Goal: Task Accomplishment & Management: Use online tool/utility

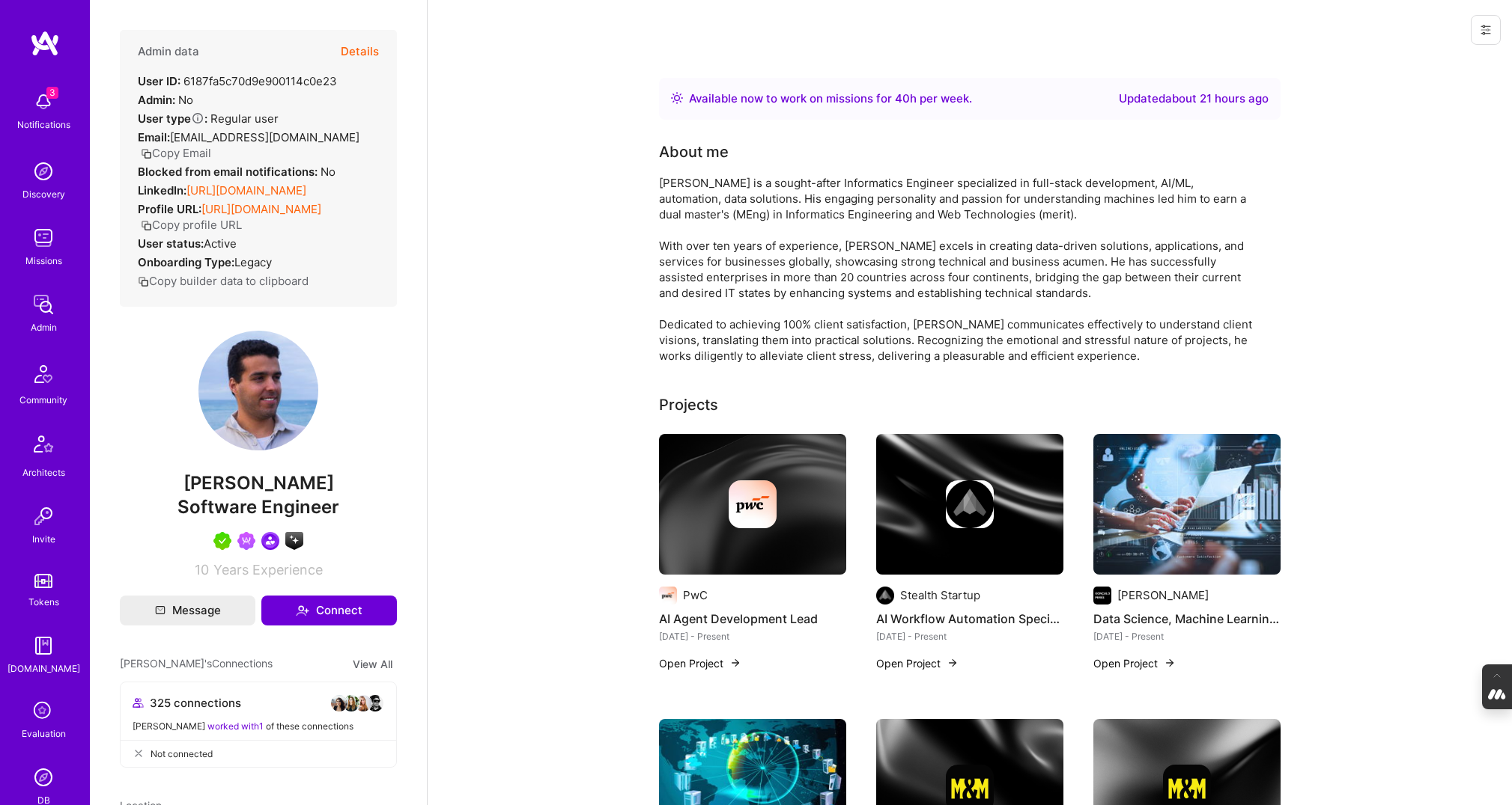
click at [353, 53] on button "Details" at bounding box center [360, 51] width 38 height 43
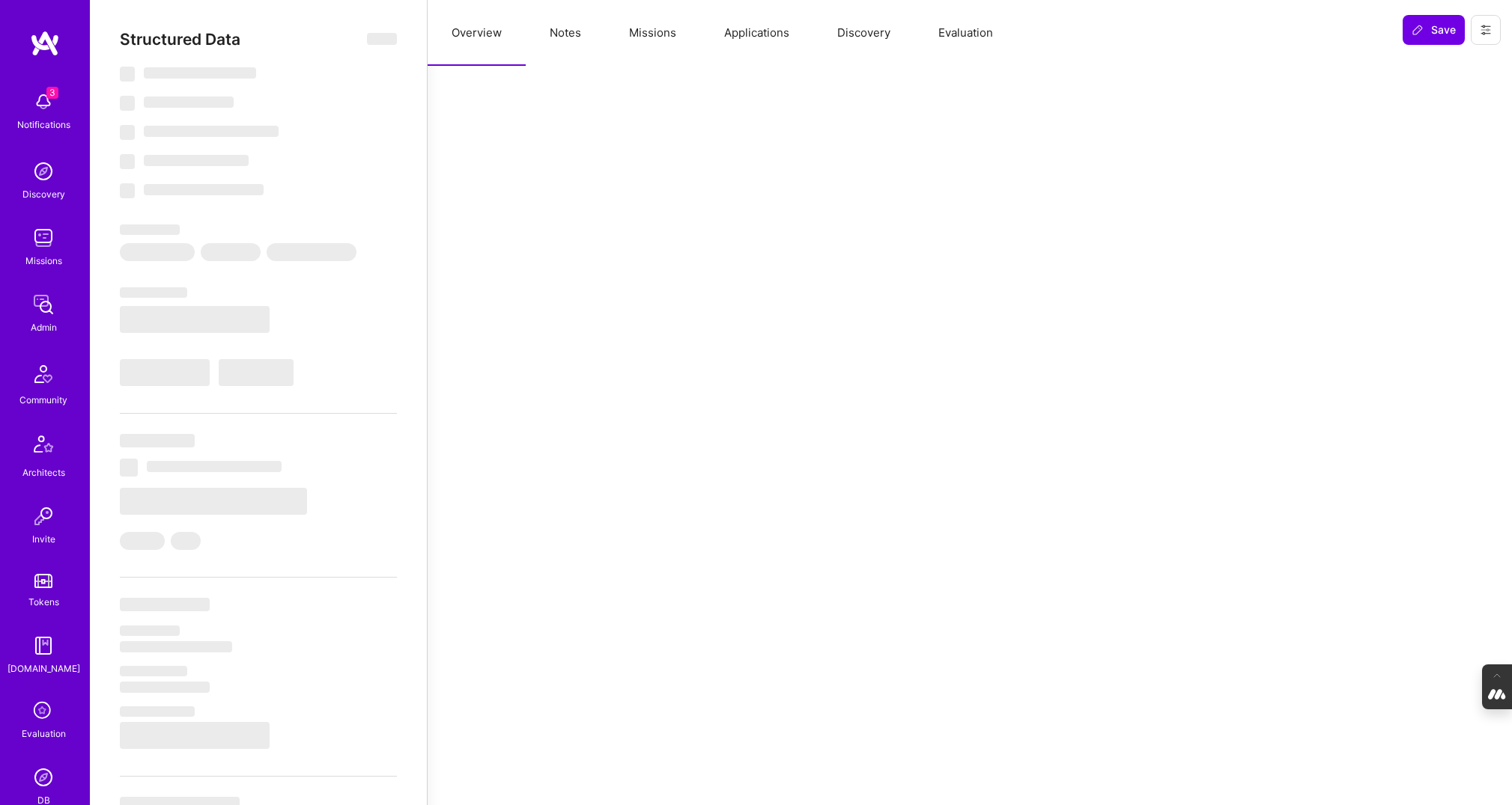
click at [582, 28] on button "Notes" at bounding box center [565, 33] width 79 height 66
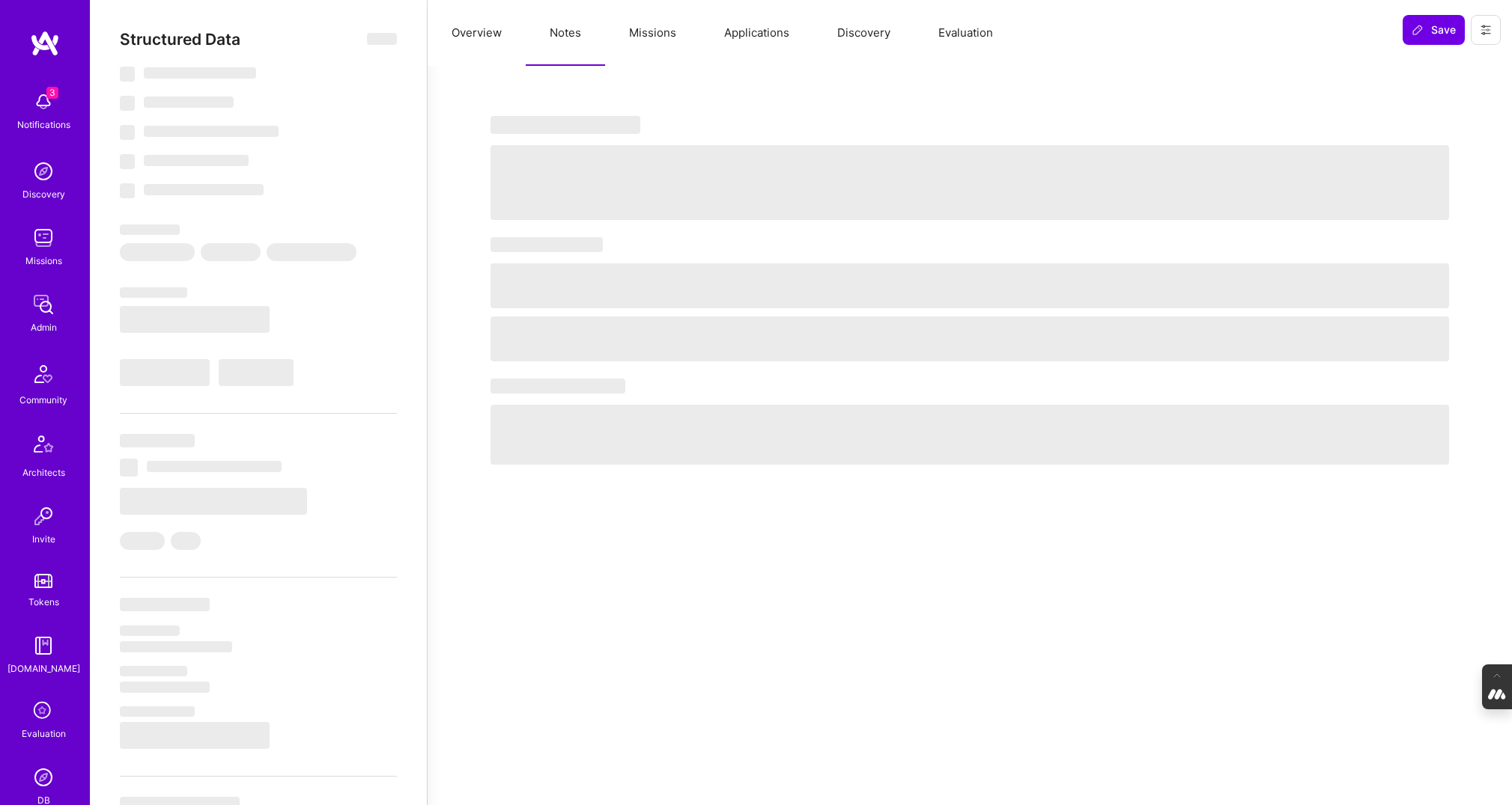
select select "Right Now"
select select "5"
select select "7"
select select "6"
select select "7"
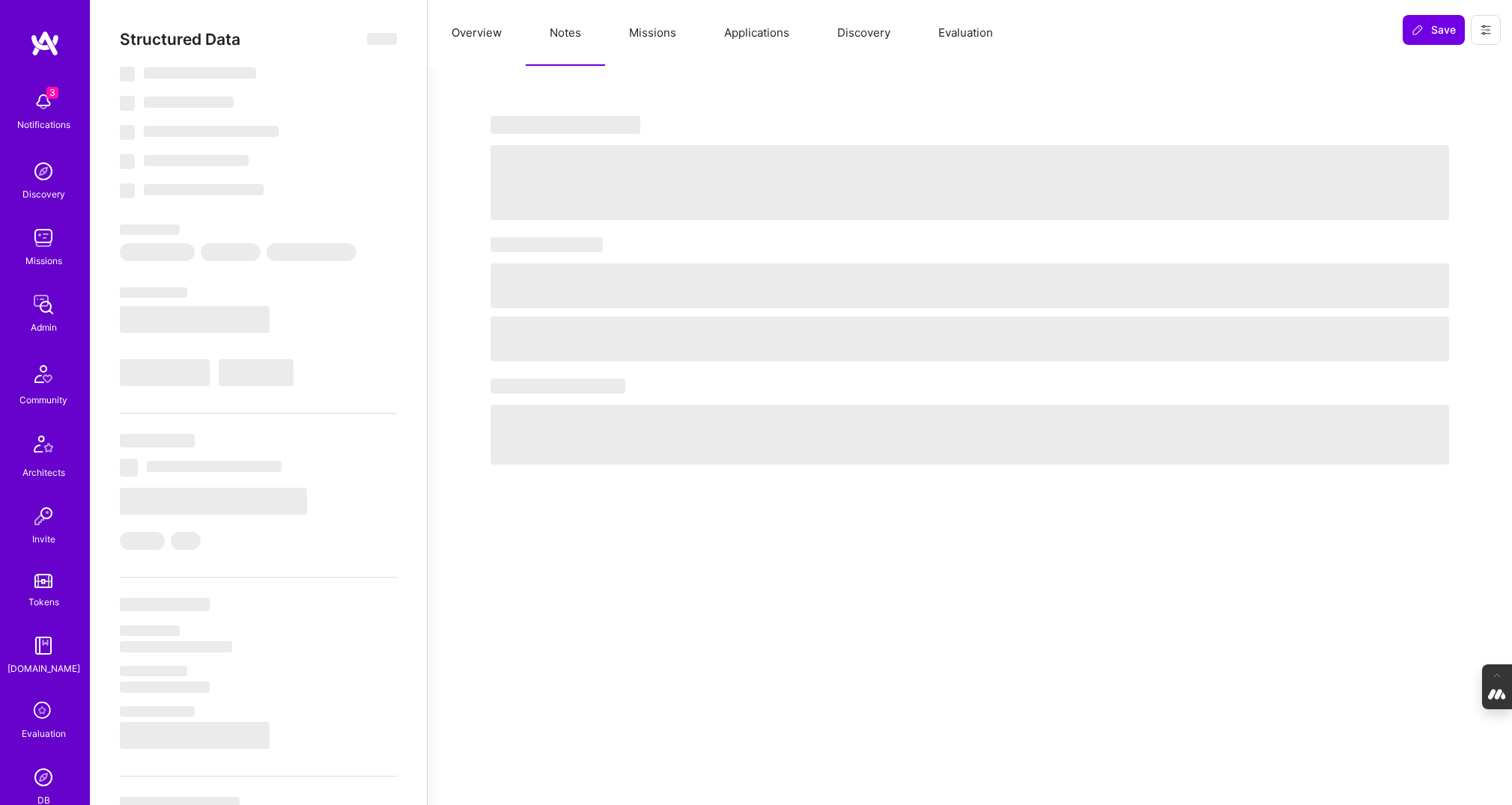
select select "PT"
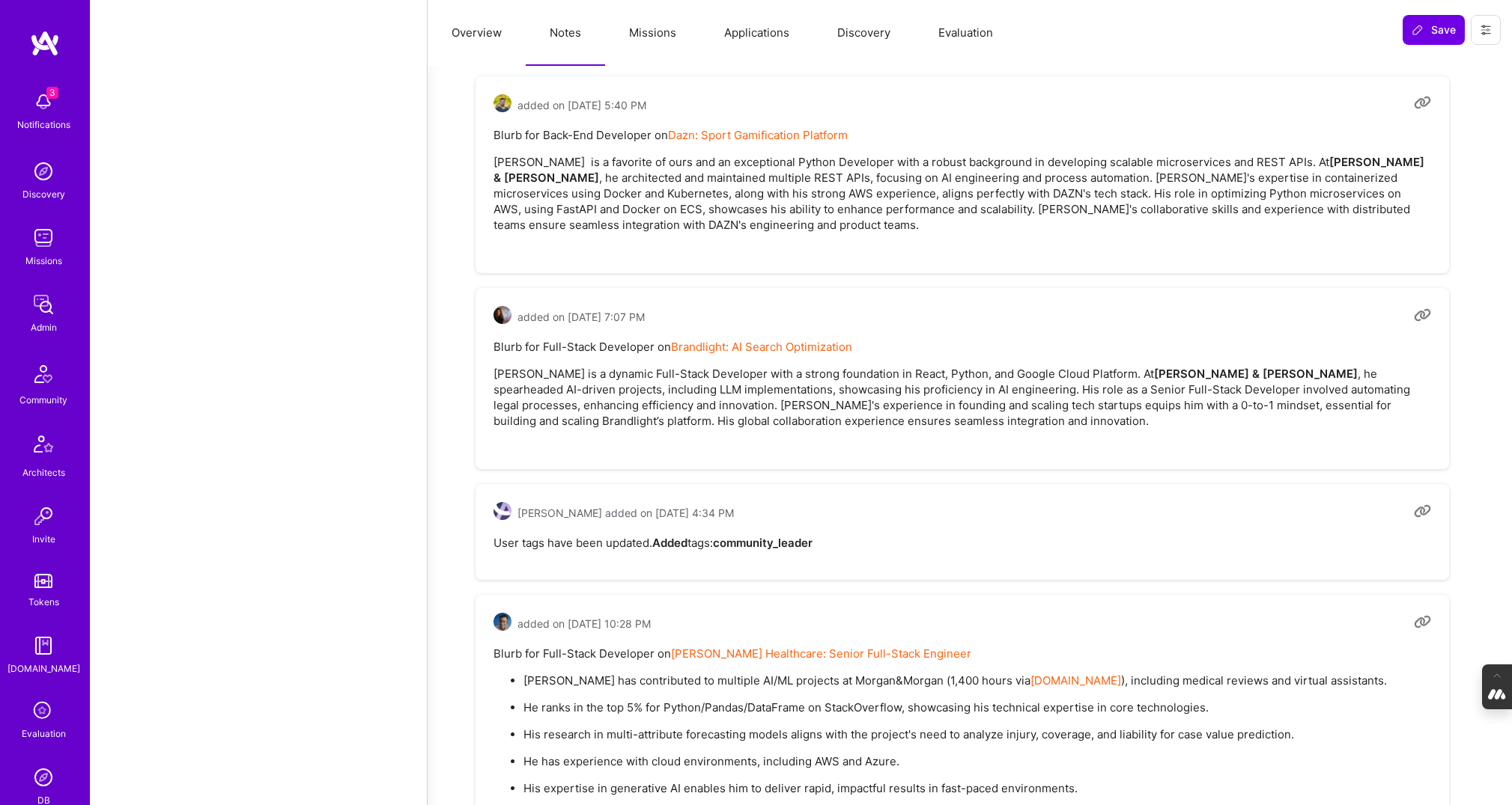
scroll to position [1968, 0]
